Goal: Check status: Check status

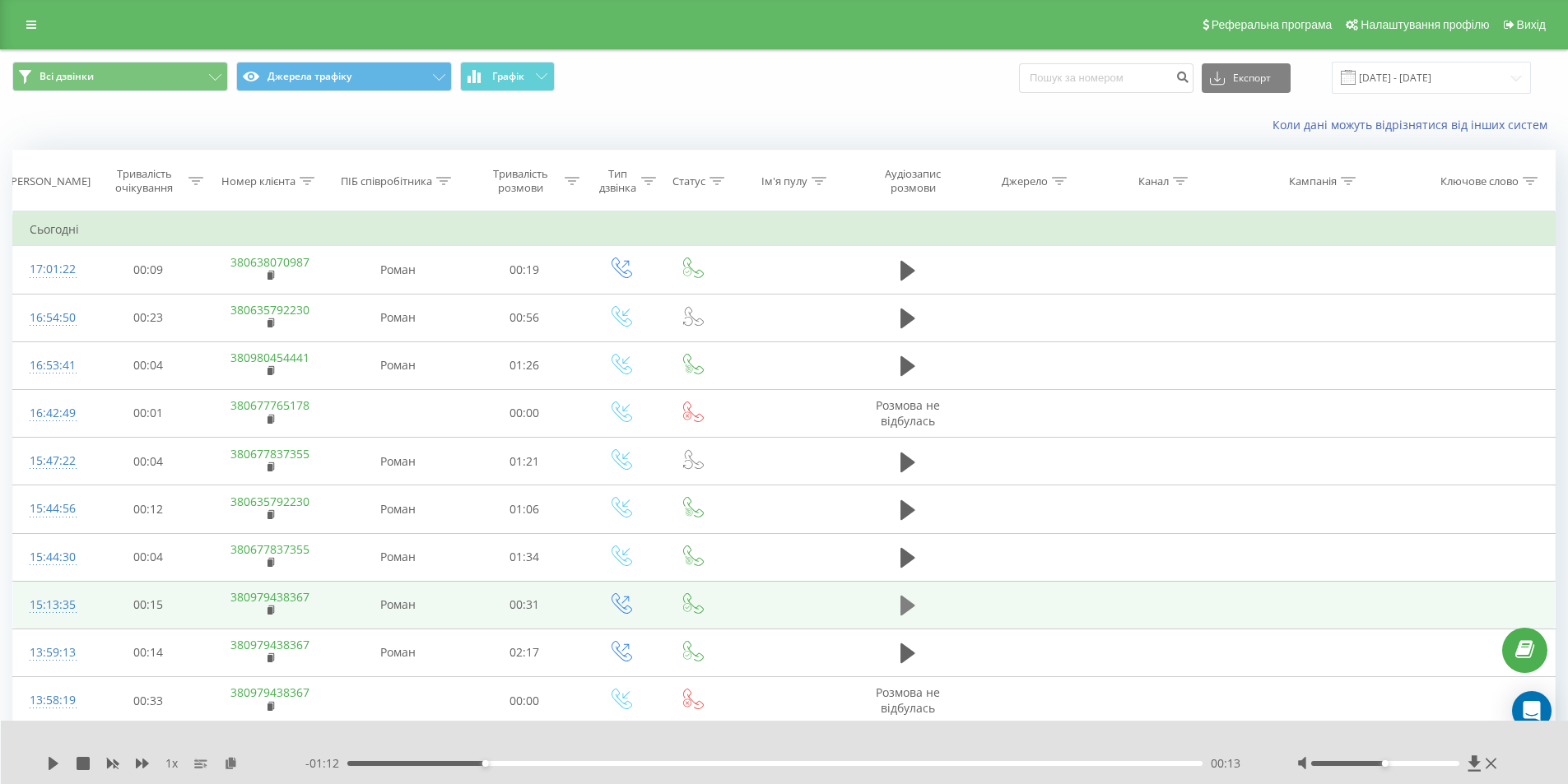
click at [900, 601] on icon at bounding box center [908, 605] width 15 height 23
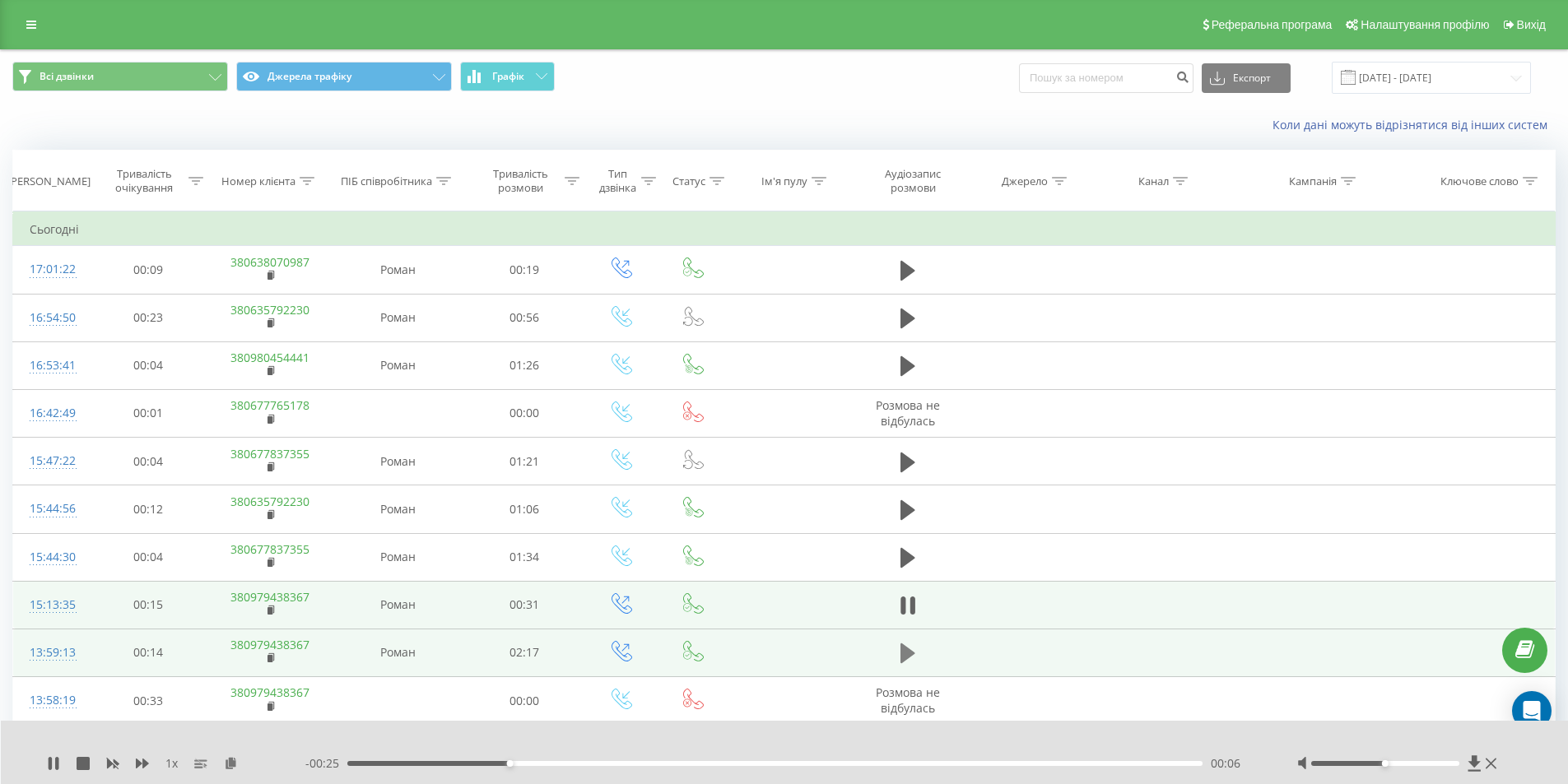
click at [911, 652] on icon at bounding box center [908, 653] width 15 height 20
click at [606, 761] on div "00:41" at bounding box center [775, 763] width 856 height 5
click at [671, 765] on div "00:52" at bounding box center [775, 763] width 856 height 5
click at [774, 762] on div "00:52" at bounding box center [775, 763] width 856 height 5
click at [807, 762] on div "01:09" at bounding box center [775, 763] width 856 height 5
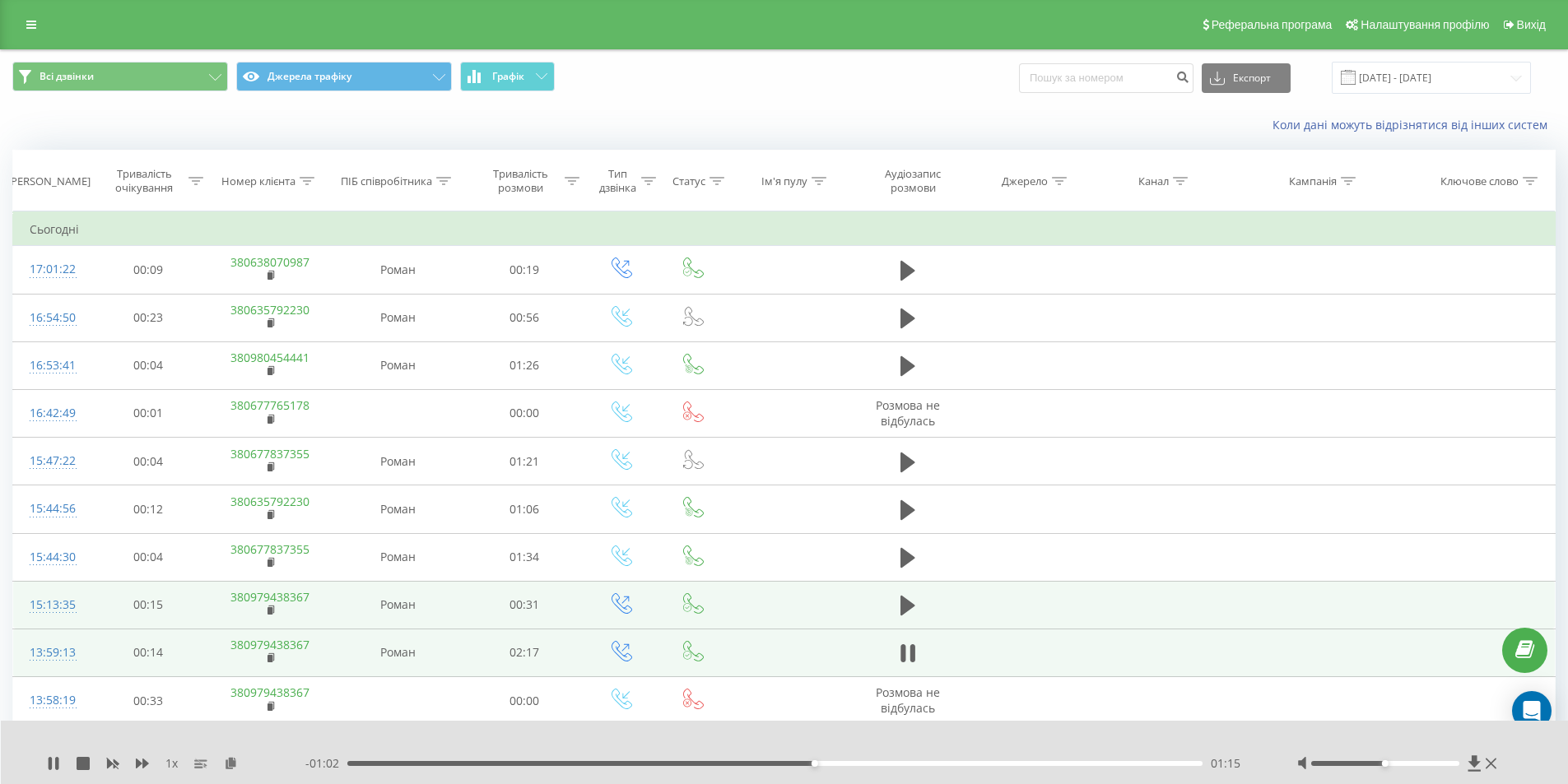
click at [845, 763] on div "01:15" at bounding box center [775, 763] width 856 height 5
click at [892, 763] on div "01:27" at bounding box center [775, 763] width 856 height 5
click at [923, 762] on div "01:32" at bounding box center [775, 763] width 856 height 5
click at [951, 764] on div "01:33" at bounding box center [775, 763] width 856 height 5
click at [984, 760] on div "- 00:40 01:37 01:37" at bounding box center [781, 762] width 951 height 16
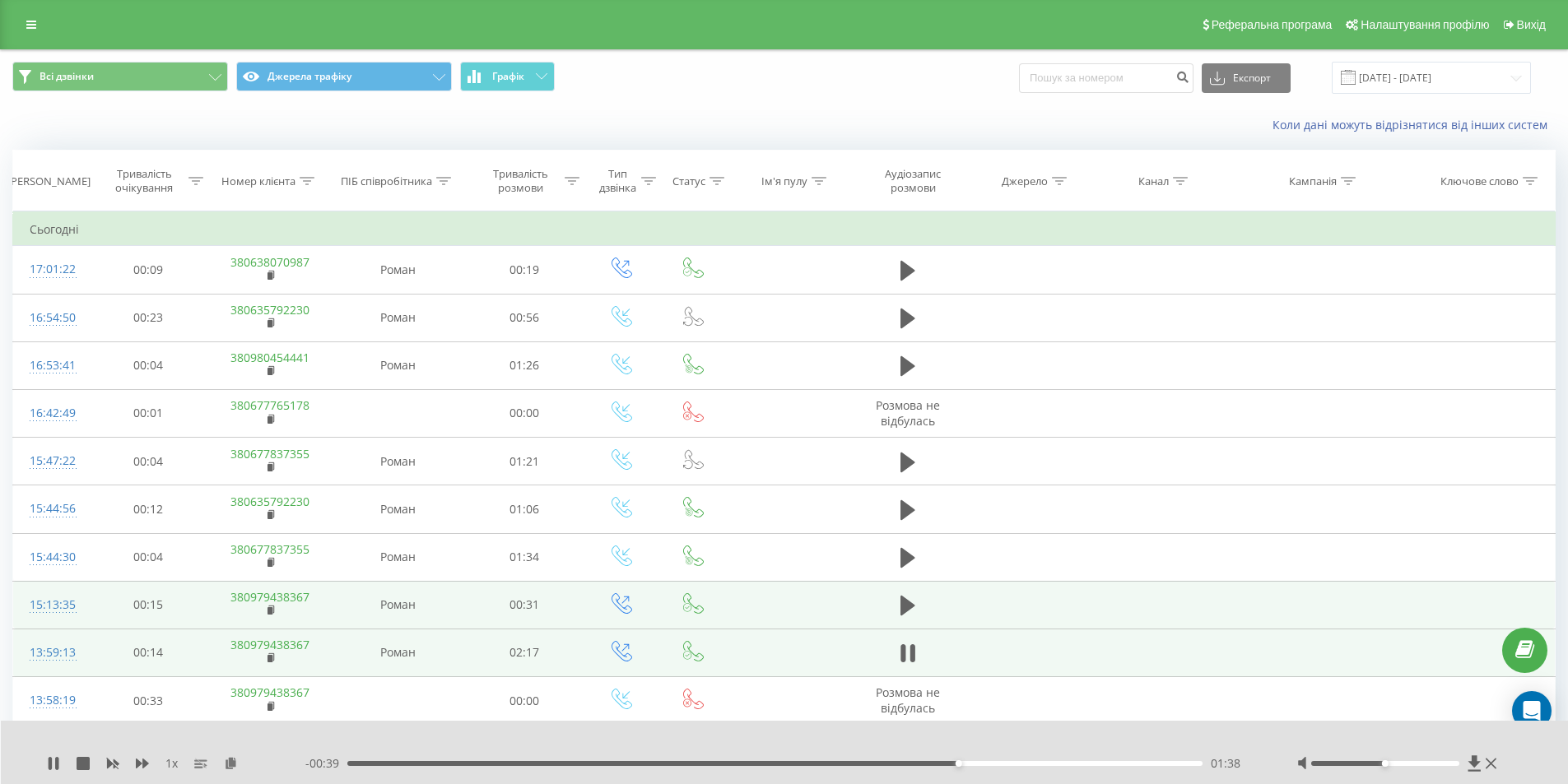
click at [983, 760] on div "- 00:39 01:38 01:38" at bounding box center [781, 762] width 951 height 16
click at [1027, 761] on div "01:49" at bounding box center [775, 763] width 856 height 5
click at [994, 763] on div "01:43" at bounding box center [775, 763] width 856 height 5
click at [50, 764] on icon at bounding box center [50, 763] width 3 height 13
